Goal: Find specific page/section: Find specific page/section

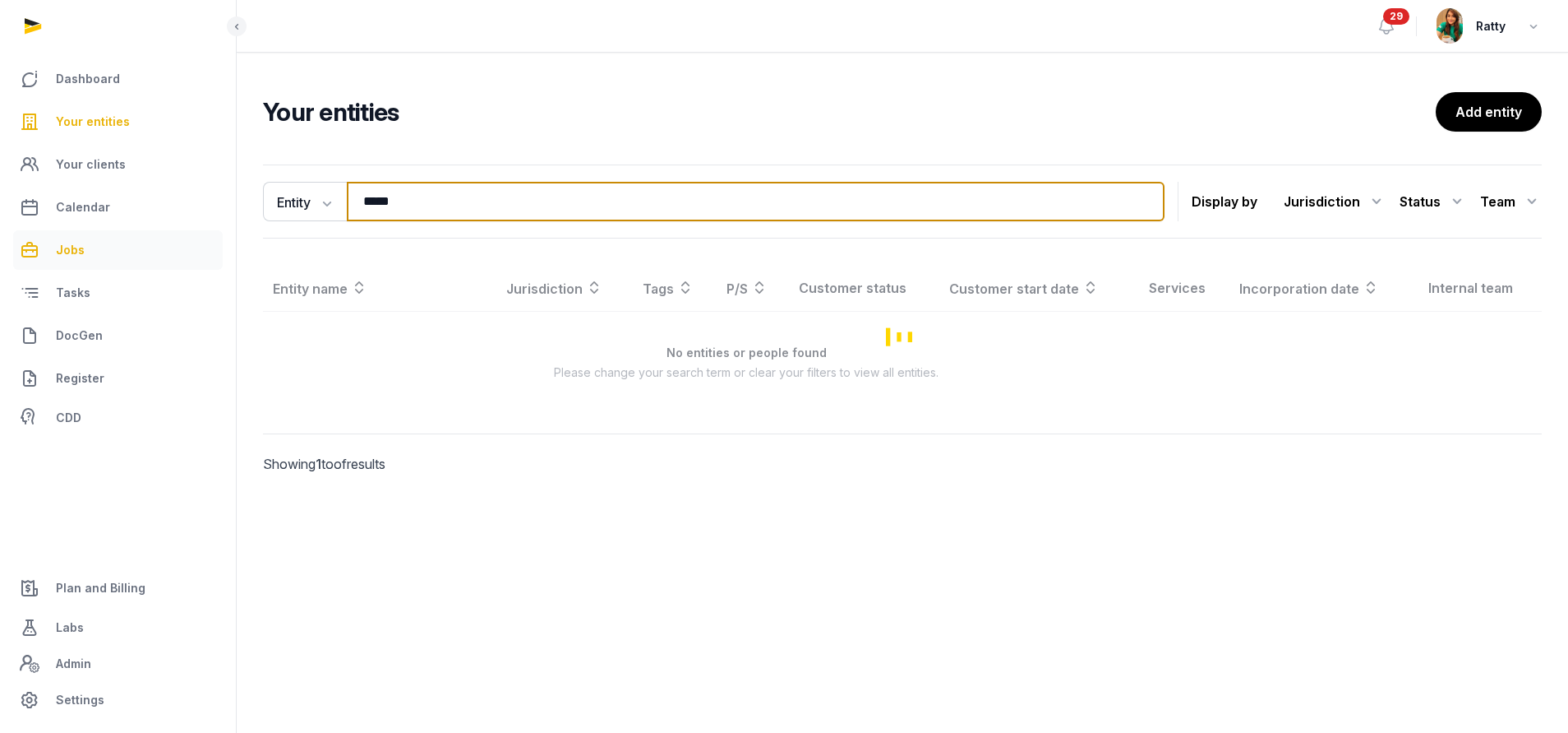
drag, startPoint x: 274, startPoint y: 230, endPoint x: 212, endPoint y: 237, distance: 62.4
click at [214, 235] on div "Dashboard Your entities Your clients Calendar Jobs Tasks DocGen Register CDD Pl…" at bounding box center [784, 366] width 1568 height 733
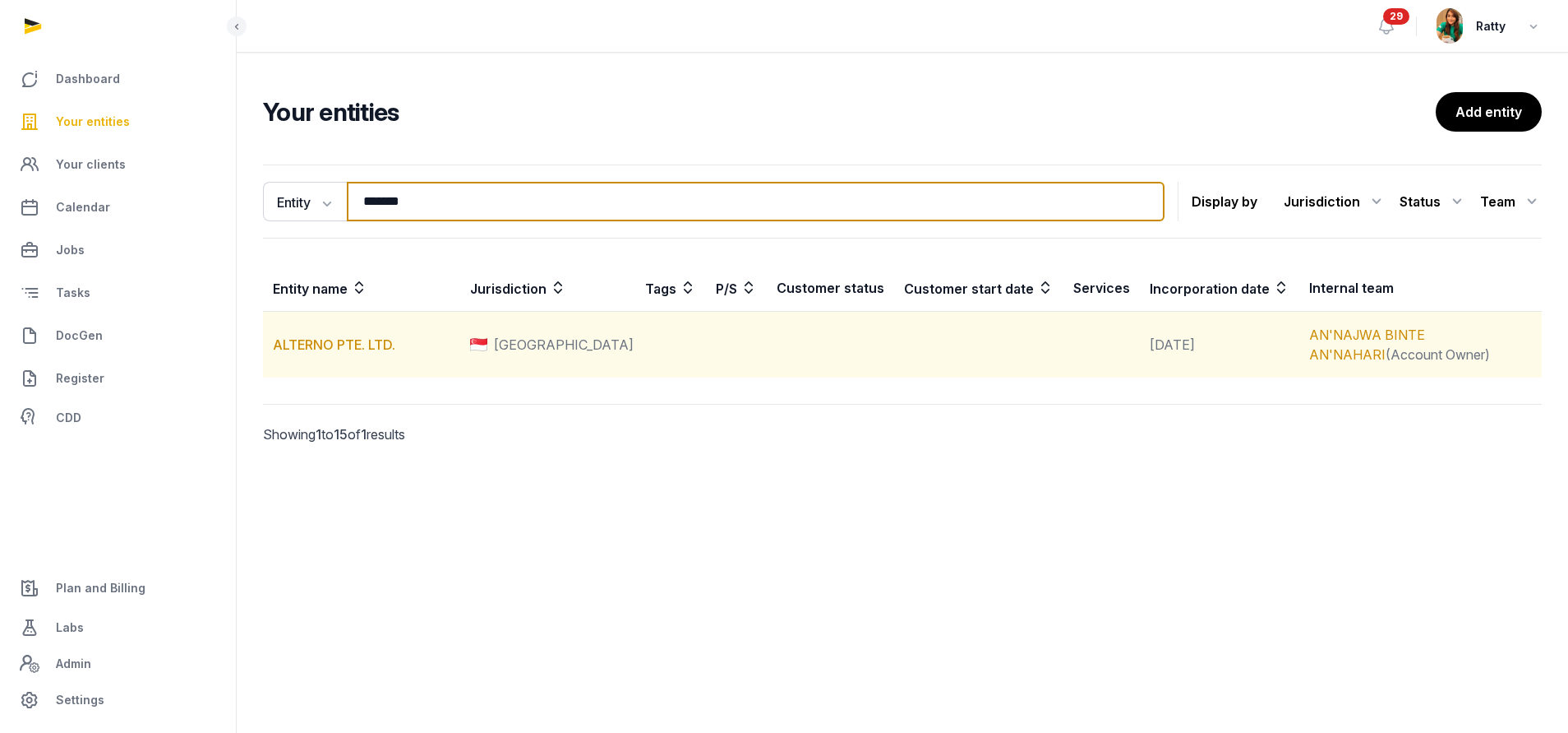
type input "*******"
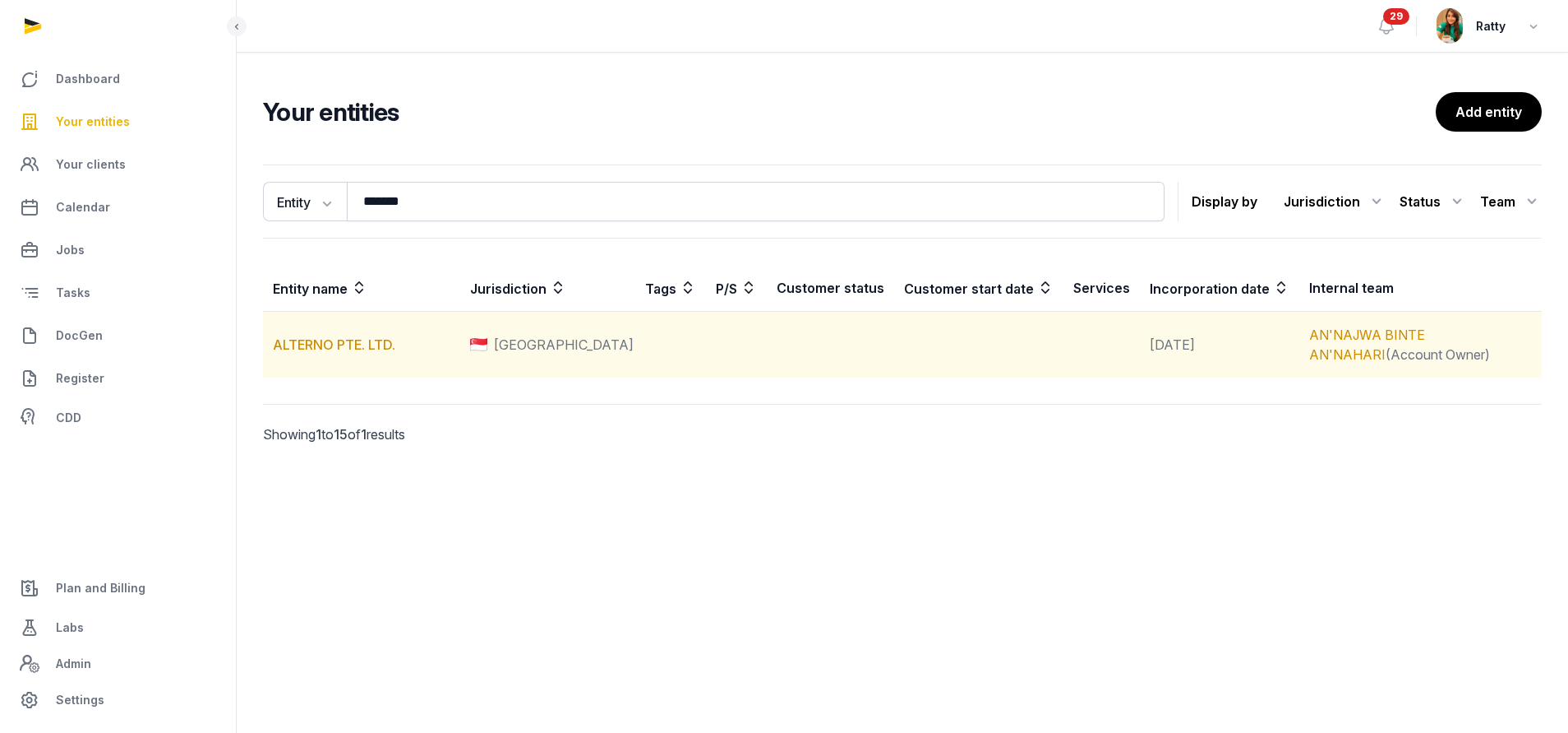
click at [323, 334] on td "ALTERNO PTE. LTD." at bounding box center [362, 345] width 197 height 67
click at [322, 345] on link "ALTERNO PTE. LTD." at bounding box center [334, 344] width 122 height 17
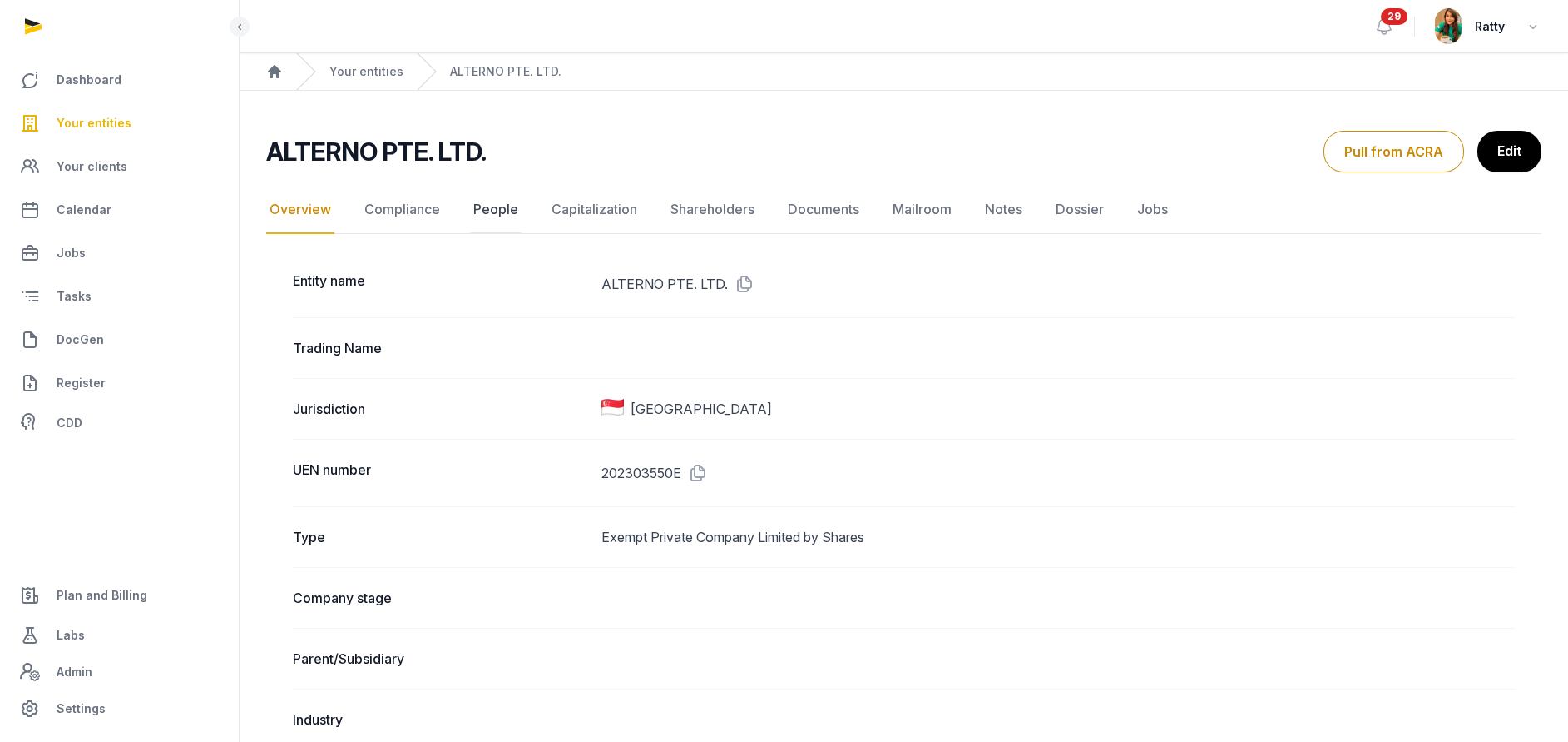
click at [496, 195] on link "People" at bounding box center [496, 210] width 52 height 48
